Goal: Check status

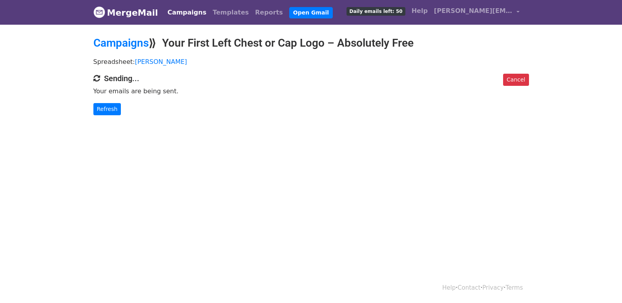
click at [333, 301] on div "Help · Contact · Privacy · Terms" at bounding box center [310, 288] width 447 height 33
click at [112, 107] on link "Refresh" at bounding box center [107, 109] width 28 height 12
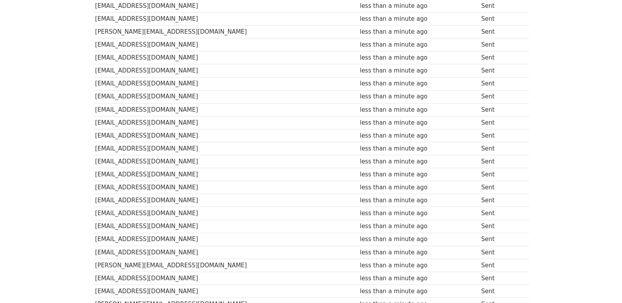
scroll to position [546, 0]
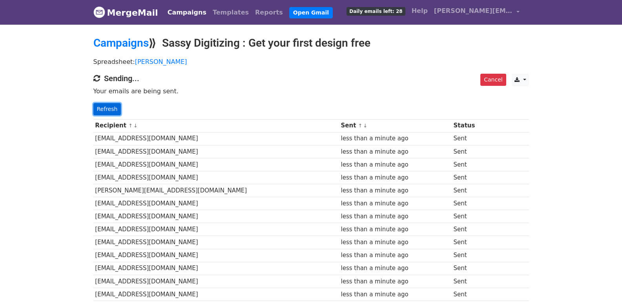
click at [96, 113] on link "Refresh" at bounding box center [107, 109] width 28 height 12
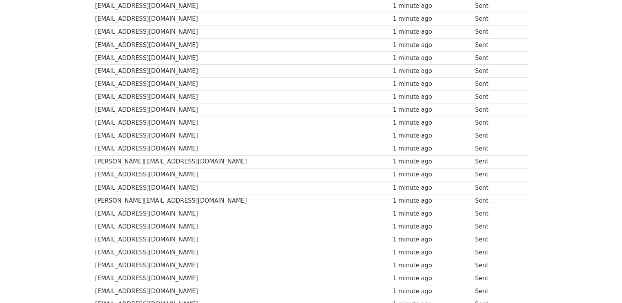
scroll to position [546, 0]
